Goal: Information Seeking & Learning: Learn about a topic

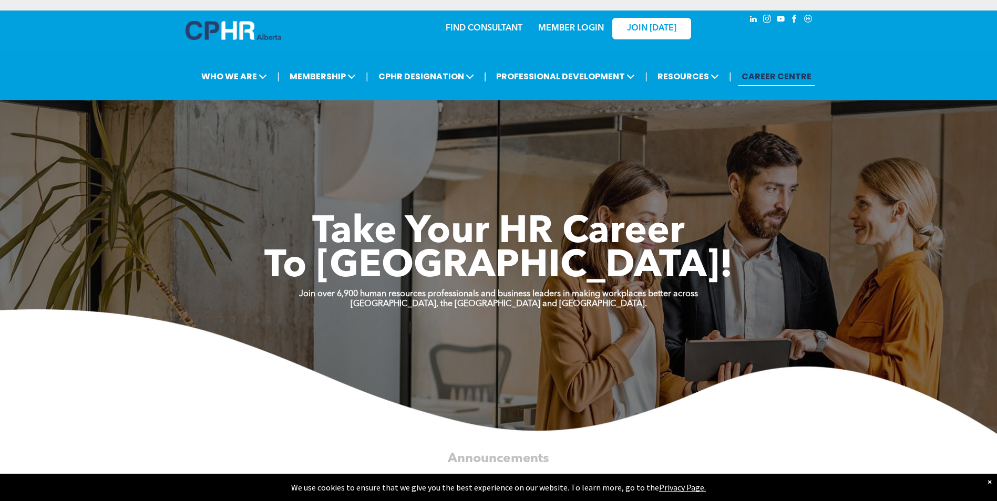
click at [568, 33] on link "MEMBER LOGIN" at bounding box center [571, 28] width 66 height 8
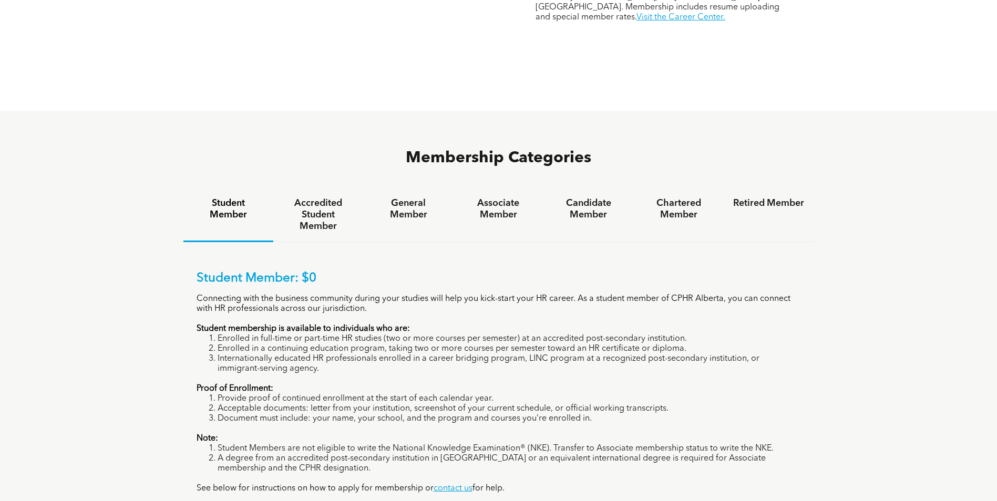
scroll to position [630, 0]
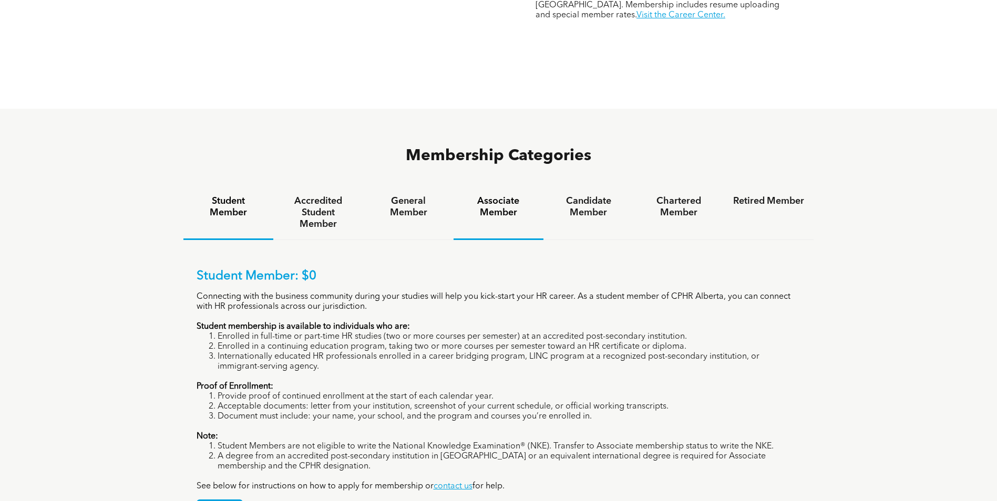
click at [499, 195] on h4 "Associate Member" at bounding box center [498, 206] width 71 height 23
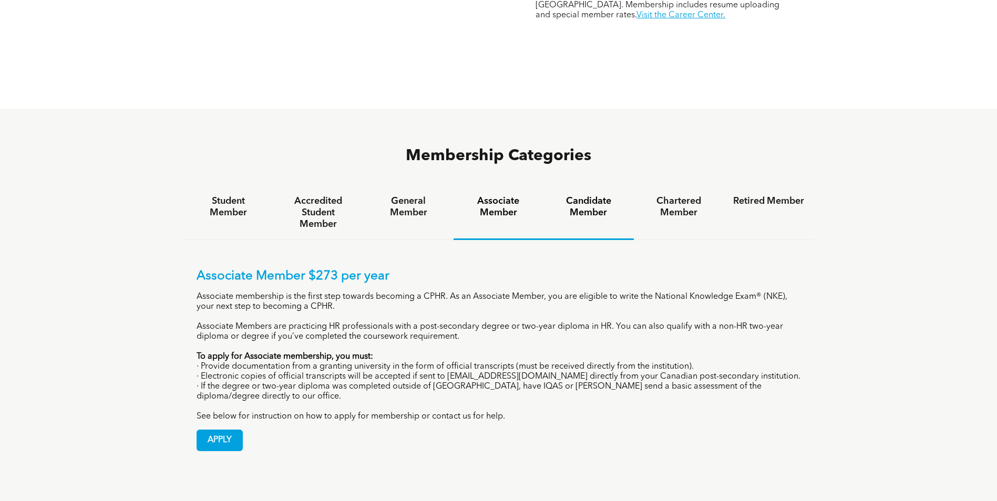
click at [587, 195] on h4 "Candidate Member" at bounding box center [588, 206] width 71 height 23
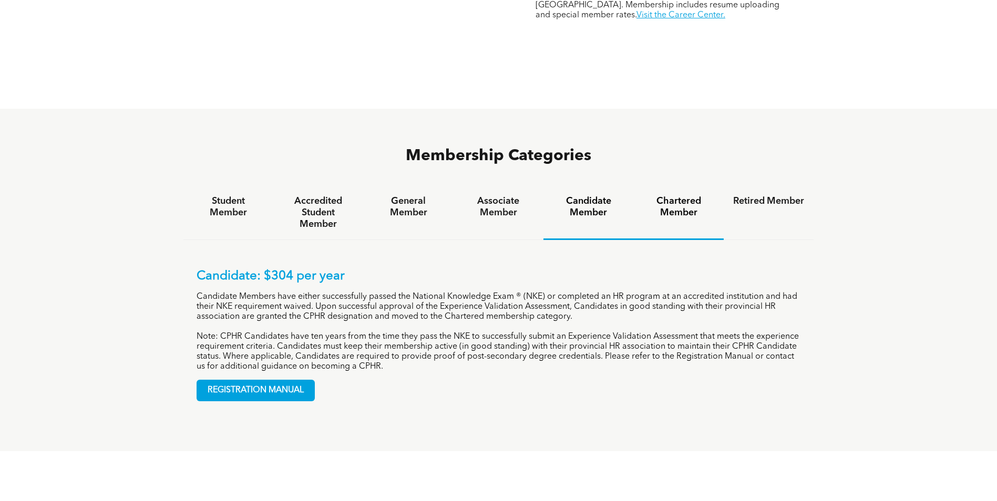
click at [693, 195] on h4 "Chartered Member" at bounding box center [678, 206] width 71 height 23
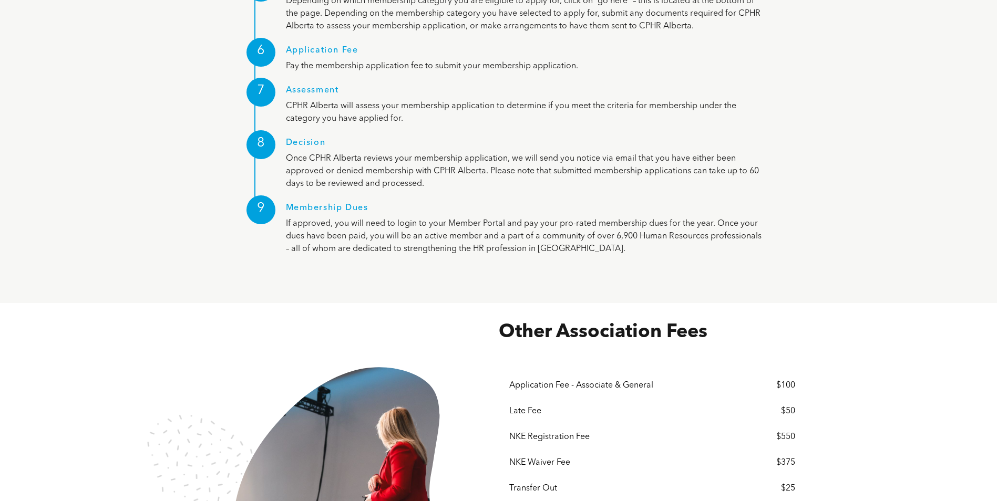
scroll to position [1524, 0]
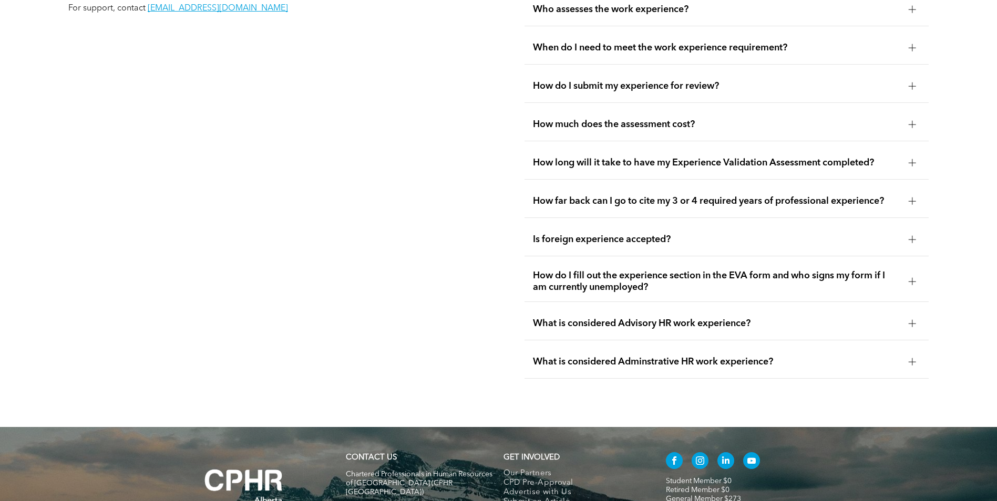
scroll to position [2083, 0]
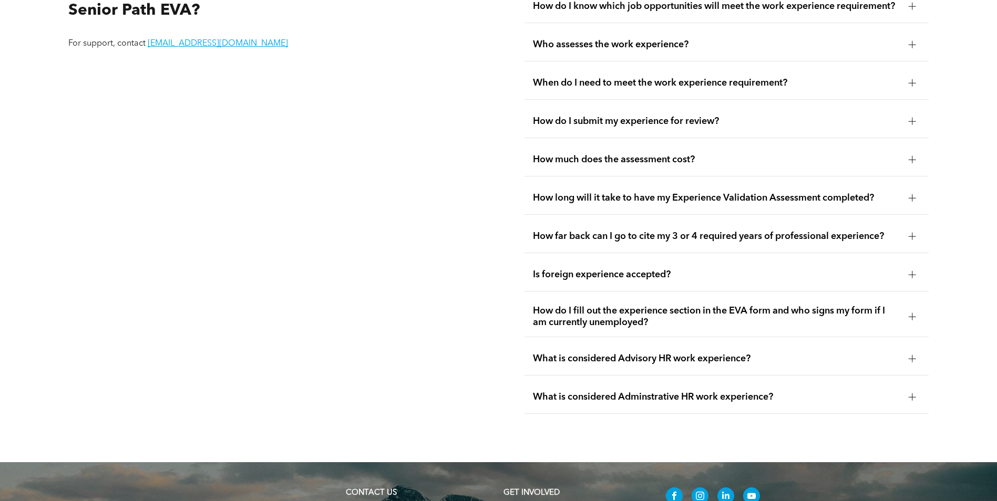
click at [607, 161] on div "How much does the assessment cost?" at bounding box center [726, 159] width 404 height 33
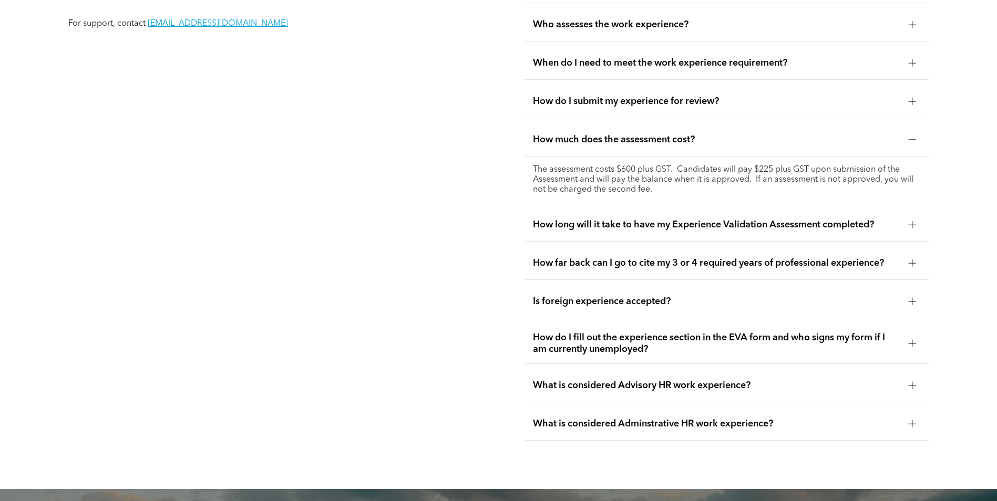
scroll to position [2077, 0]
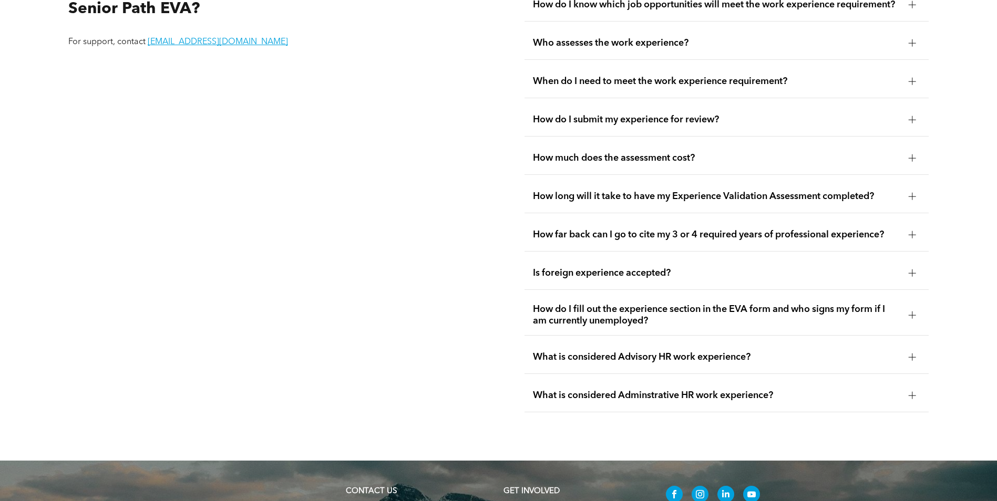
scroll to position [2101, 0]
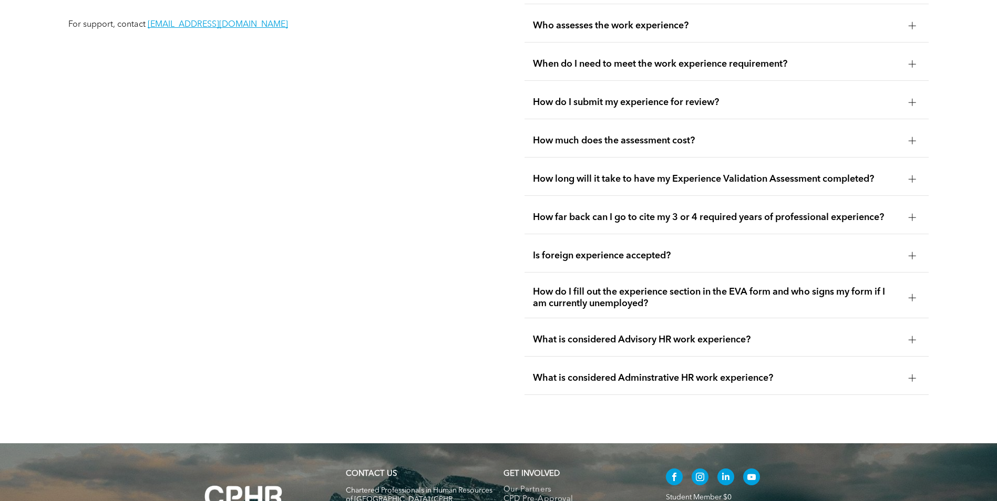
click at [617, 125] on div "How much does the assessment cost?" at bounding box center [726, 141] width 404 height 33
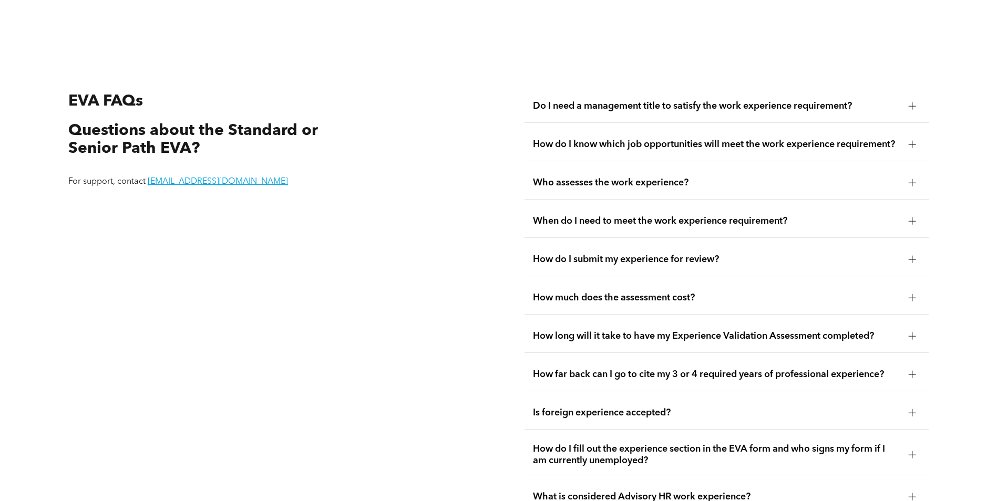
scroll to position [1944, 0]
click at [610, 261] on div "How do I submit my experience for review?" at bounding box center [726, 260] width 404 height 33
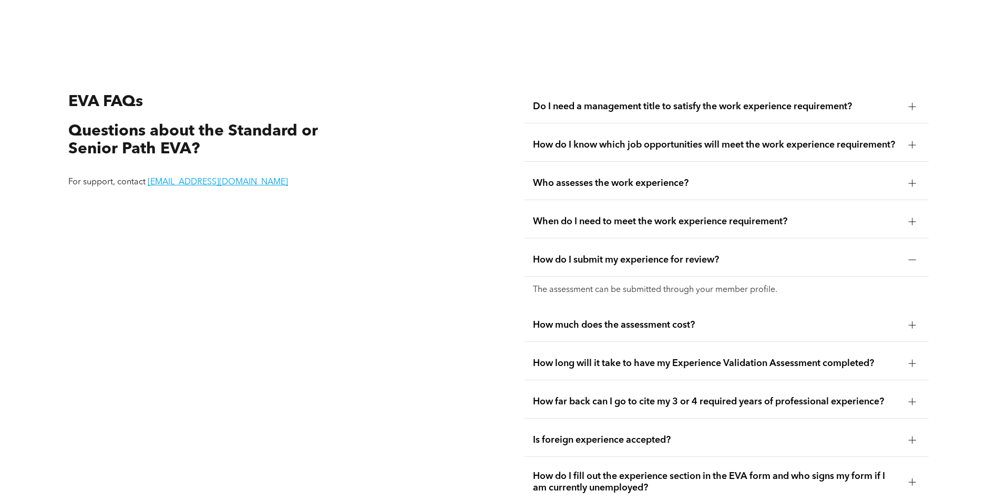
click at [629, 229] on div "When do I need to meet the work experience requirement?" at bounding box center [726, 221] width 404 height 33
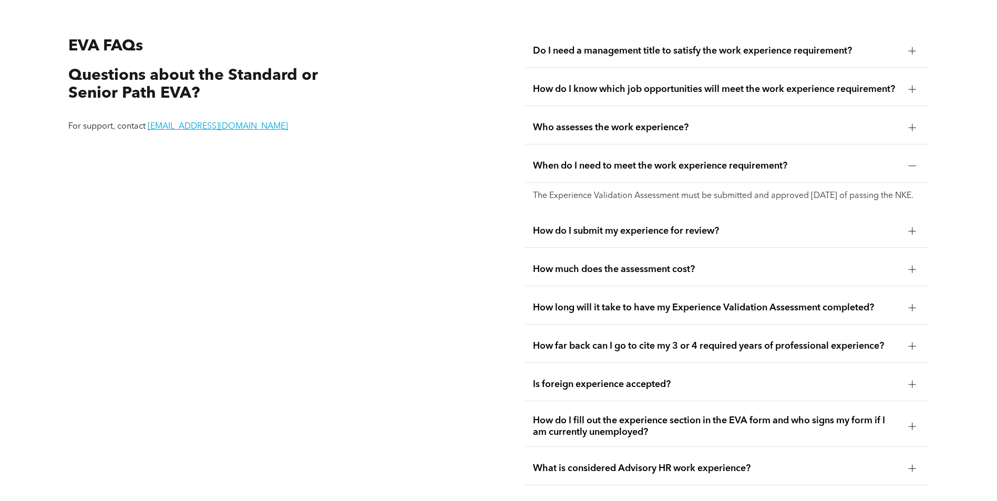
scroll to position [2049, 0]
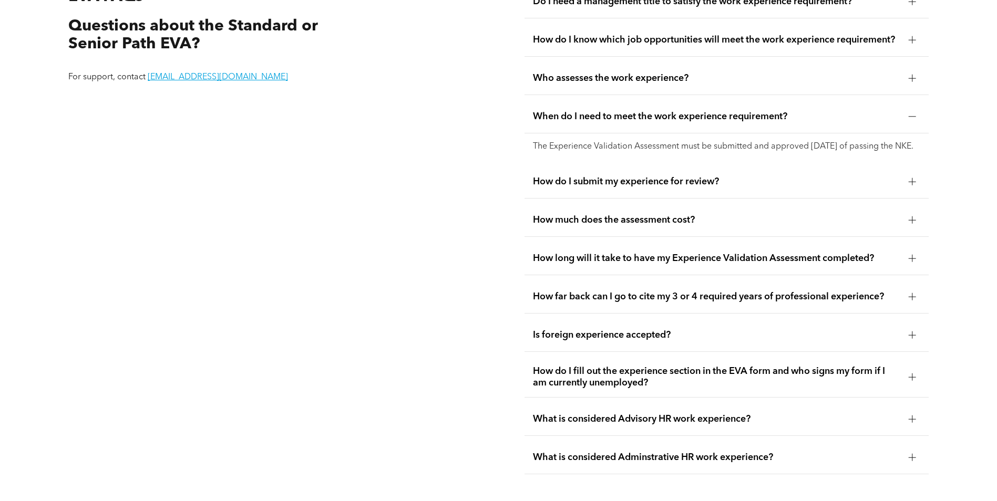
click at [624, 226] on span "How much does the assessment cost?" at bounding box center [716, 220] width 367 height 12
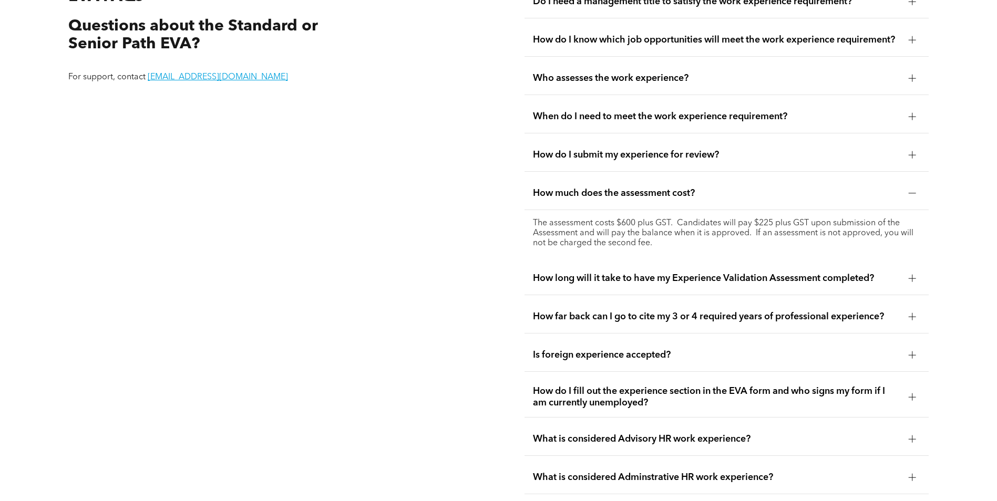
click at [622, 280] on div "How long will it take to have my Experience Validation Assessment completed?" at bounding box center [726, 278] width 404 height 33
